Goal: Navigation & Orientation: Find specific page/section

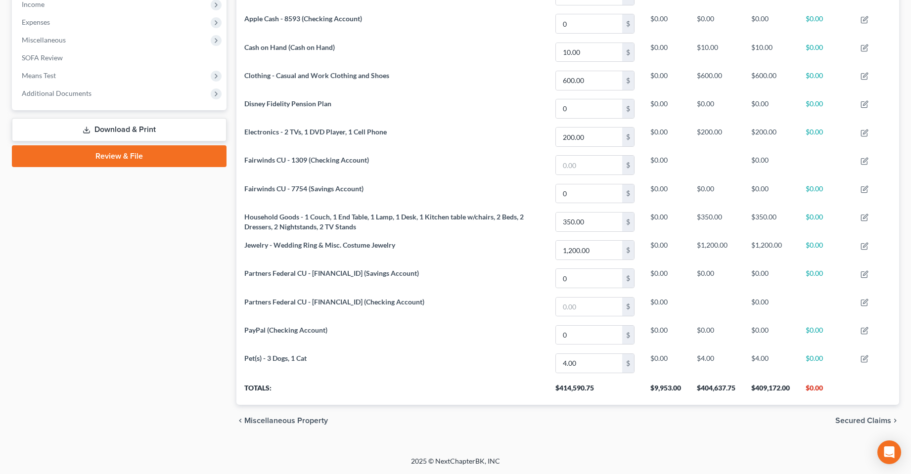
scroll to position [187, 663]
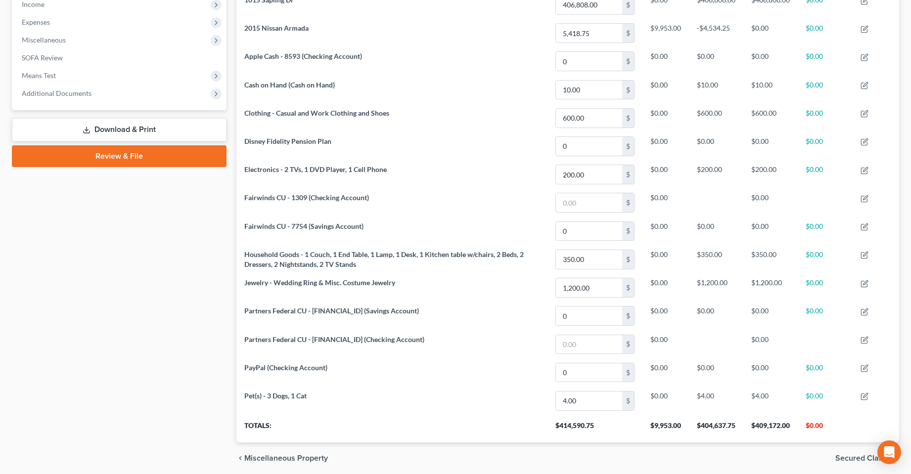
drag, startPoint x: 171, startPoint y: 264, endPoint x: 245, endPoint y: 188, distance: 106.4
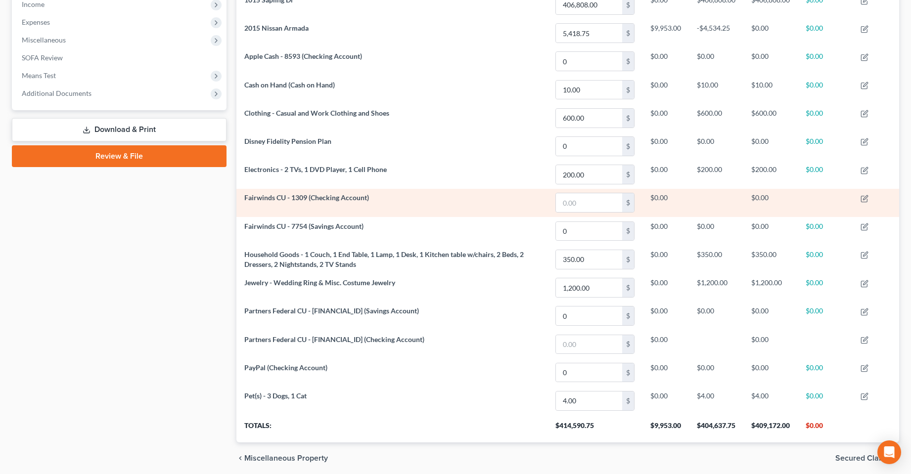
click at [171, 264] on div "Case Dashboard Payments Invoices Payments Payments Credit Report Client Profile" at bounding box center [119, 124] width 225 height 701
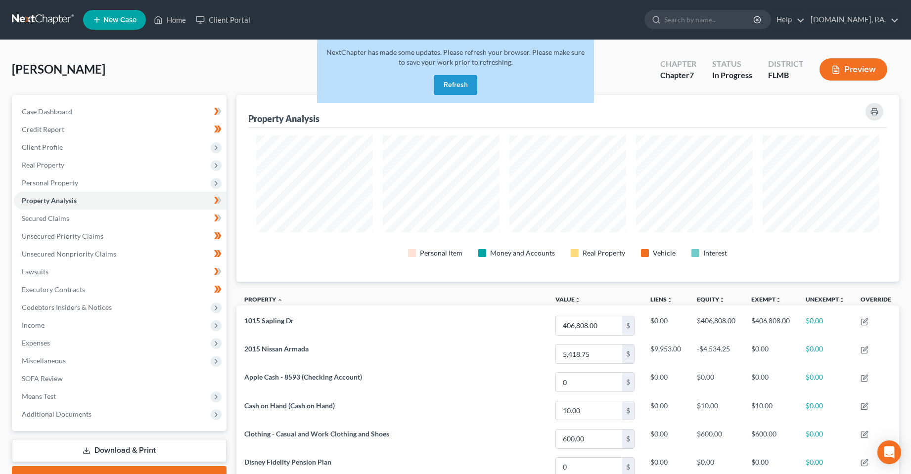
click at [442, 88] on button "Refresh" at bounding box center [456, 85] width 44 height 20
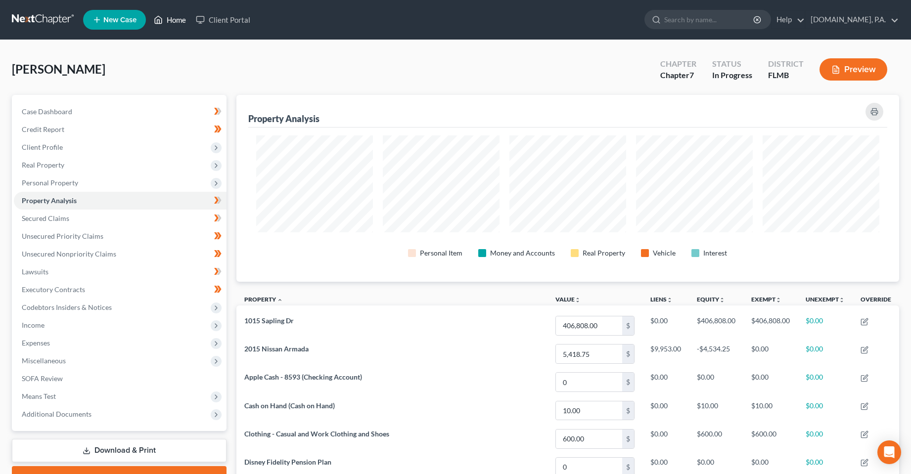
click at [169, 23] on link "Home" at bounding box center [170, 20] width 42 height 18
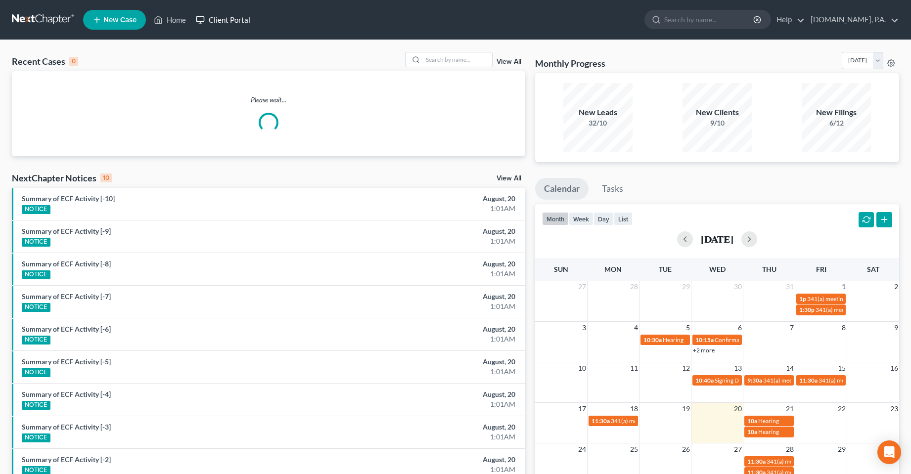
click at [225, 21] on link "Client Portal" at bounding box center [223, 20] width 64 height 18
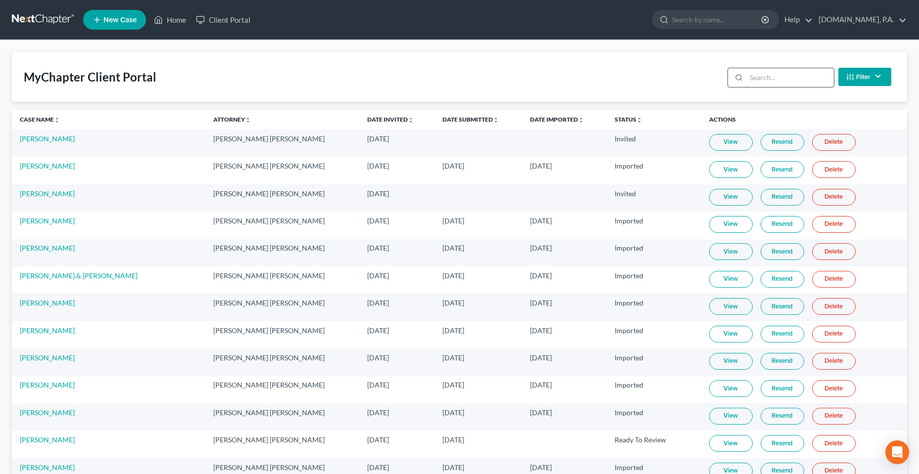
click at [774, 80] on input "search" at bounding box center [790, 77] width 88 height 19
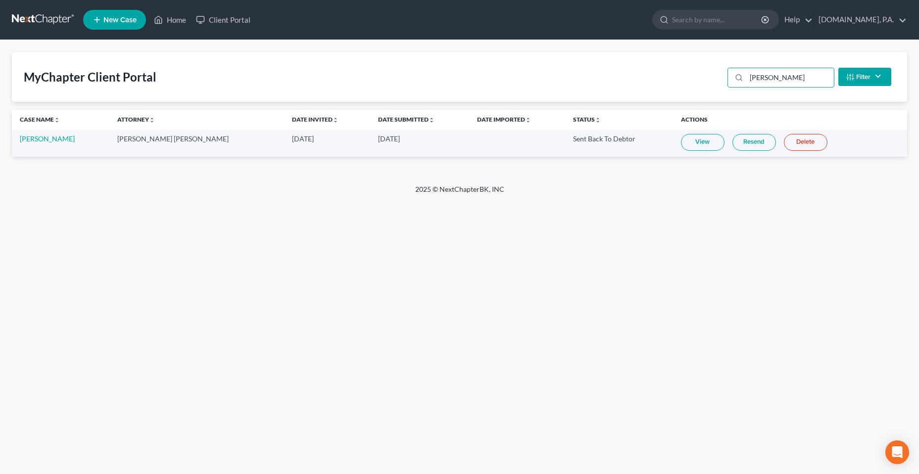
type input "[PERSON_NAME]"
click at [688, 141] on link "View" at bounding box center [703, 142] width 44 height 17
